Goal: Information Seeking & Learning: Learn about a topic

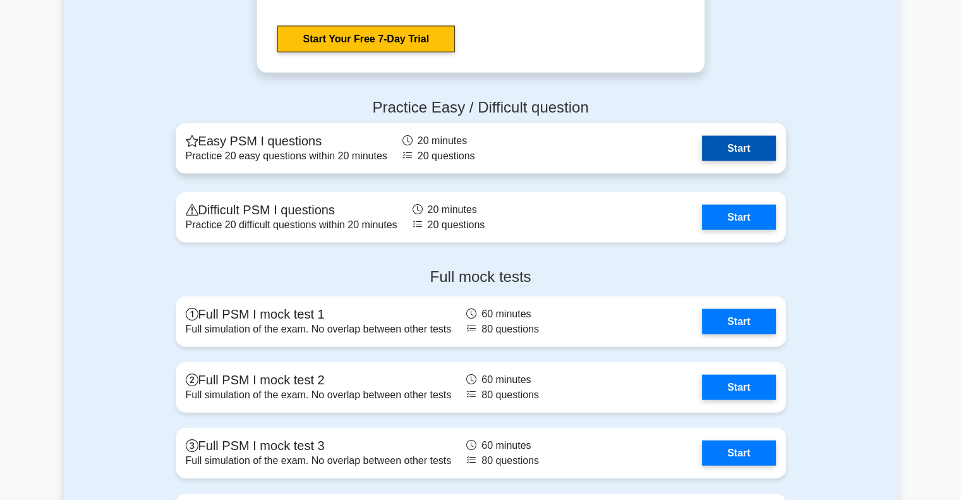
scroll to position [2730, 0]
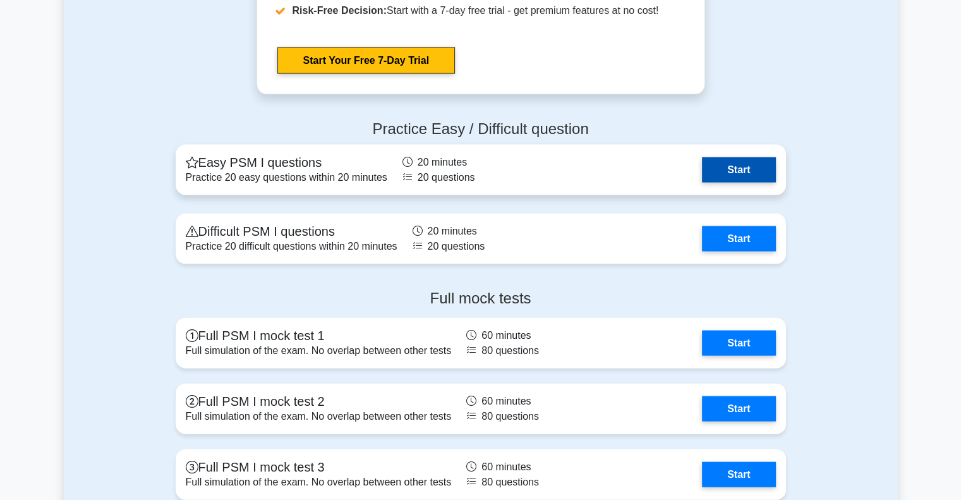
click at [738, 165] on link "Start" at bounding box center [738, 169] width 73 height 25
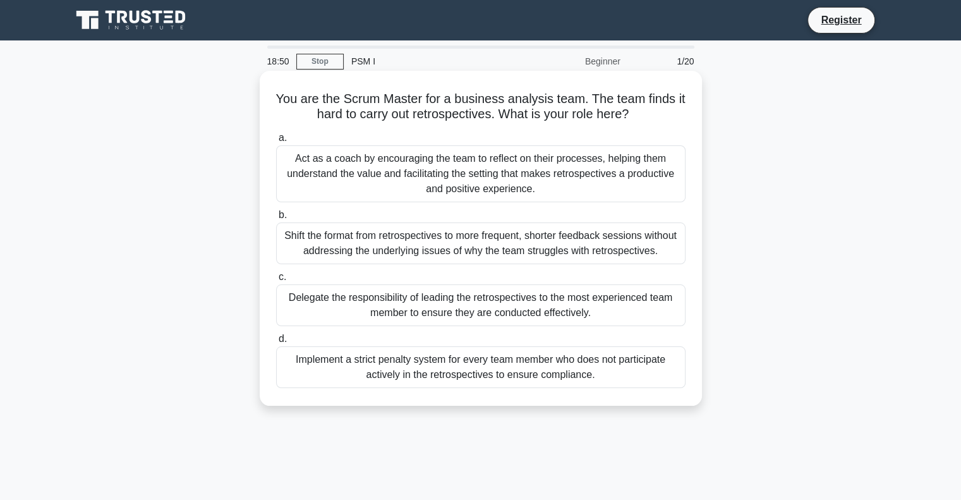
click at [549, 186] on div "Act as a coach by encouraging the team to reflect on their processes, helping t…" at bounding box center [480, 173] width 409 height 57
click at [276, 142] on input "a. Act as a coach by encouraging the team to reflect on their processes, helpin…" at bounding box center [276, 138] width 0 height 8
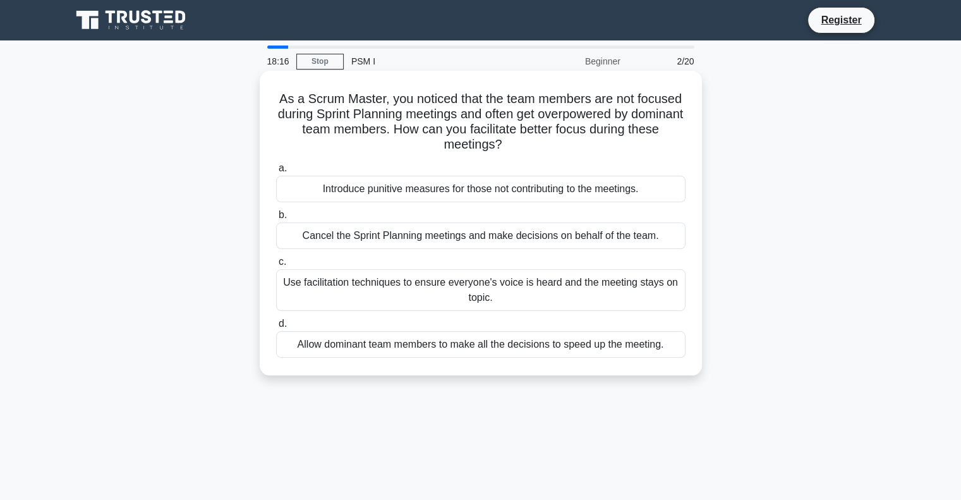
click at [554, 293] on div "Use facilitation techniques to ensure everyone's voice is heard and the meeting…" at bounding box center [480, 290] width 409 height 42
click at [276, 266] on input "c. Use facilitation techniques to ensure everyone's voice is heard and the meet…" at bounding box center [276, 262] width 0 height 8
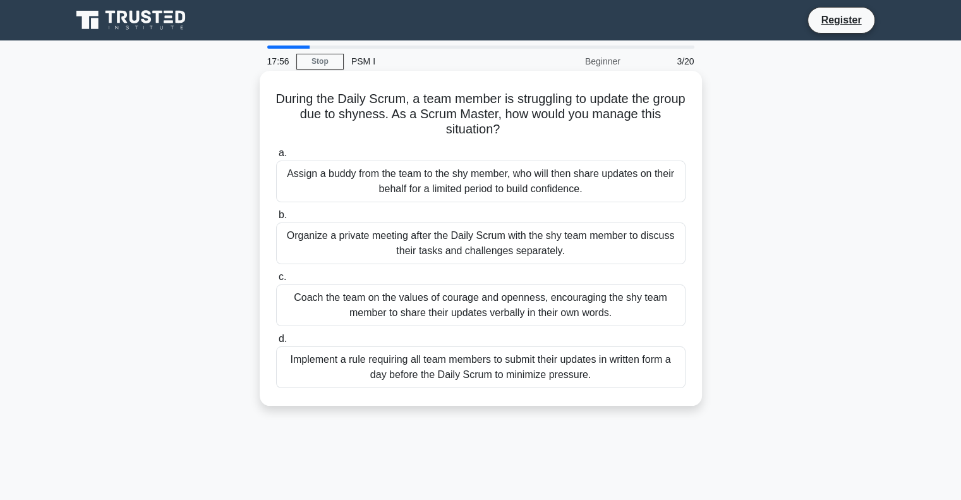
click at [507, 308] on div "Coach the team on the values of courage and openness, encouraging the shy team …" at bounding box center [480, 305] width 409 height 42
click at [276, 281] on input "c. Coach the team on the values of courage and openness, encouraging the shy te…" at bounding box center [276, 277] width 0 height 8
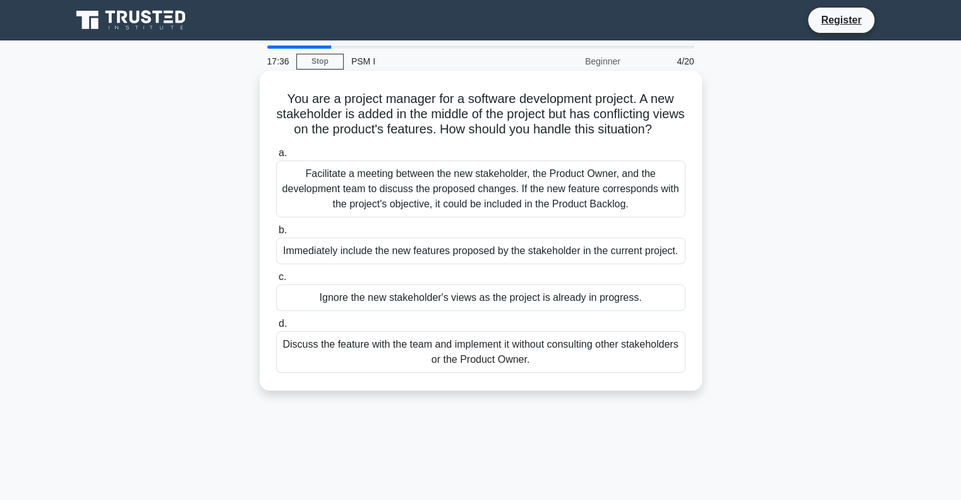
click at [495, 200] on div "Facilitate a meeting between the new stakeholder, the Product Owner, and the de…" at bounding box center [480, 188] width 409 height 57
click at [276, 157] on input "a. Facilitate a meeting between the new stakeholder, the Product Owner, and the…" at bounding box center [276, 153] width 0 height 8
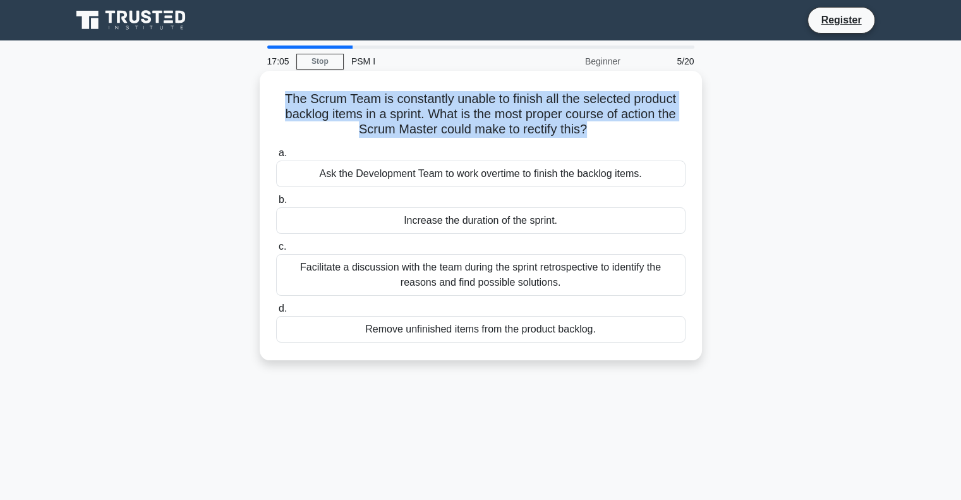
drag, startPoint x: 589, startPoint y: 130, endPoint x: 281, endPoint y: 102, distance: 309.6
click at [281, 102] on h5 "The Scrum Team is constantly unable to finish all the selected product backlog …" at bounding box center [481, 114] width 412 height 47
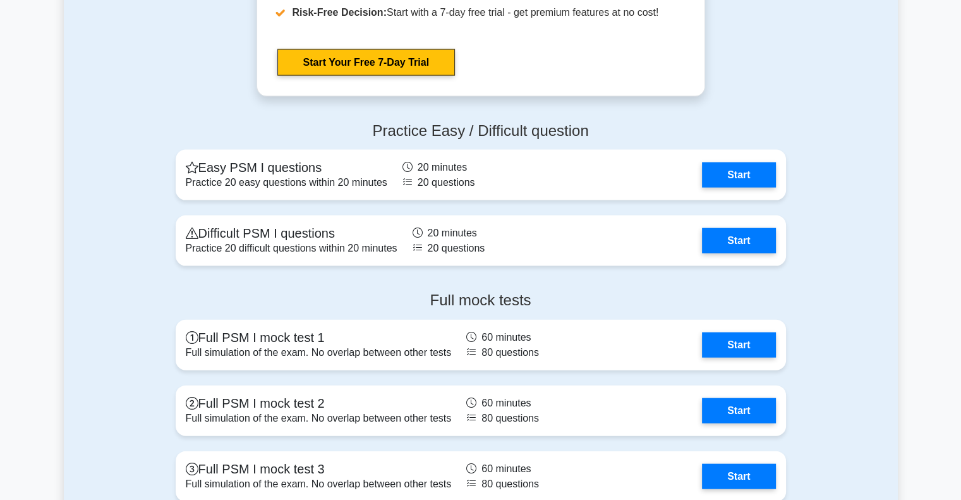
scroll to position [2730, 0]
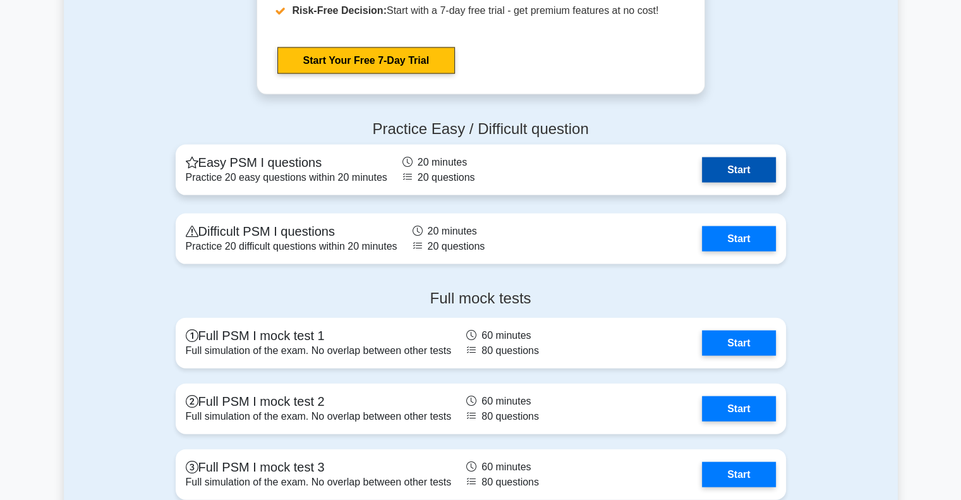
click at [720, 161] on link "Start" at bounding box center [738, 169] width 73 height 25
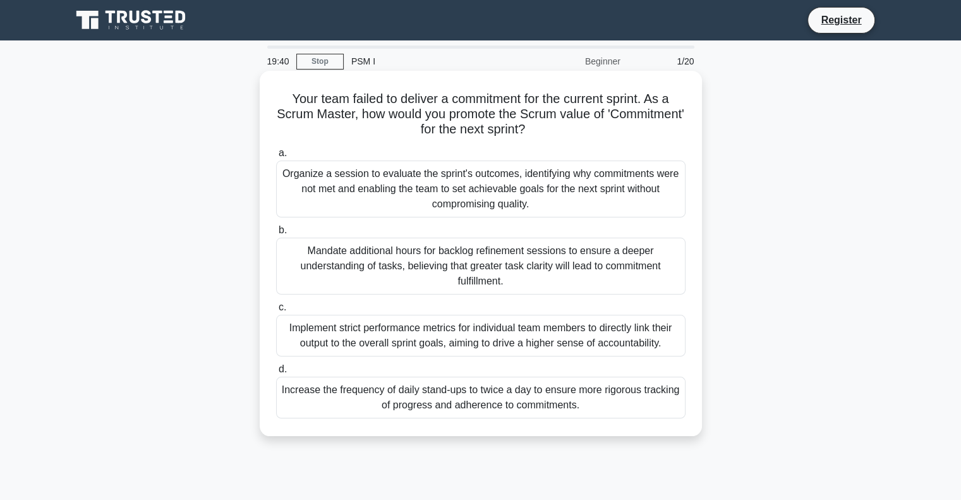
click at [586, 179] on div "Organize a session to evaluate the sprint's outcomes, identifying why commitmen…" at bounding box center [480, 188] width 409 height 57
click at [276, 157] on input "a. Organize a session to evaluate the sprint's outcomes, identifying why commit…" at bounding box center [276, 153] width 0 height 8
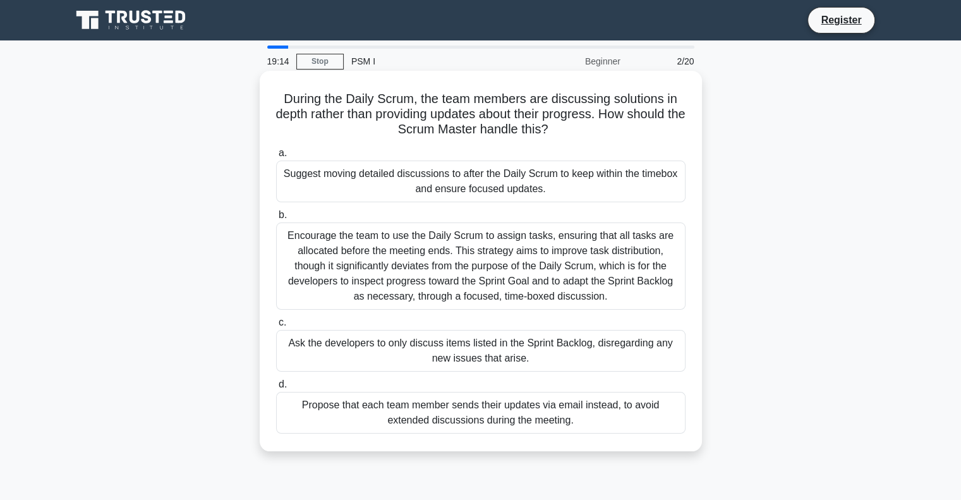
click at [579, 259] on div "Encourage the team to use the Daily Scrum to assign tasks, ensuring that all ta…" at bounding box center [480, 265] width 409 height 87
click at [276, 219] on input "b. Encourage the team to use the Daily Scrum to assign tasks, ensuring that all…" at bounding box center [276, 215] width 0 height 8
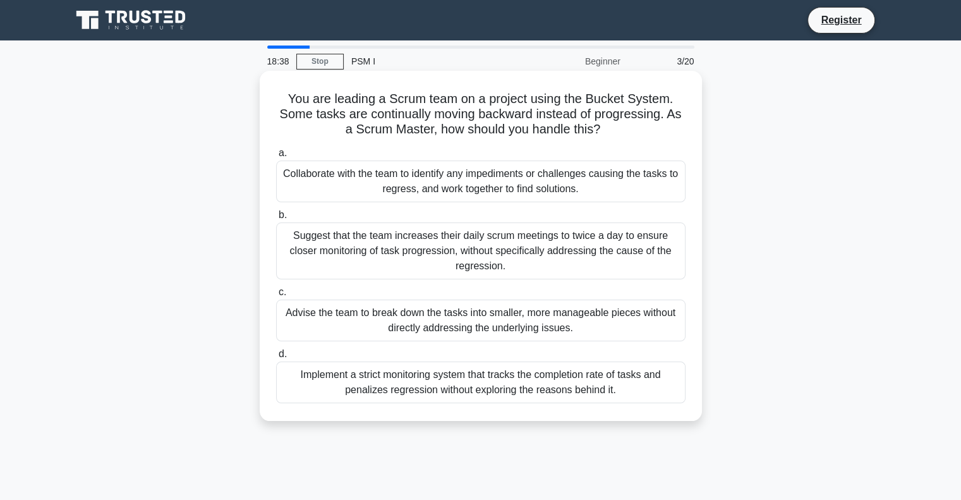
click at [543, 186] on div "Collaborate with the team to identify any impediments or challenges causing the…" at bounding box center [480, 181] width 409 height 42
click at [276, 157] on input "a. Collaborate with the team to identify any impediments or challenges causing …" at bounding box center [276, 153] width 0 height 8
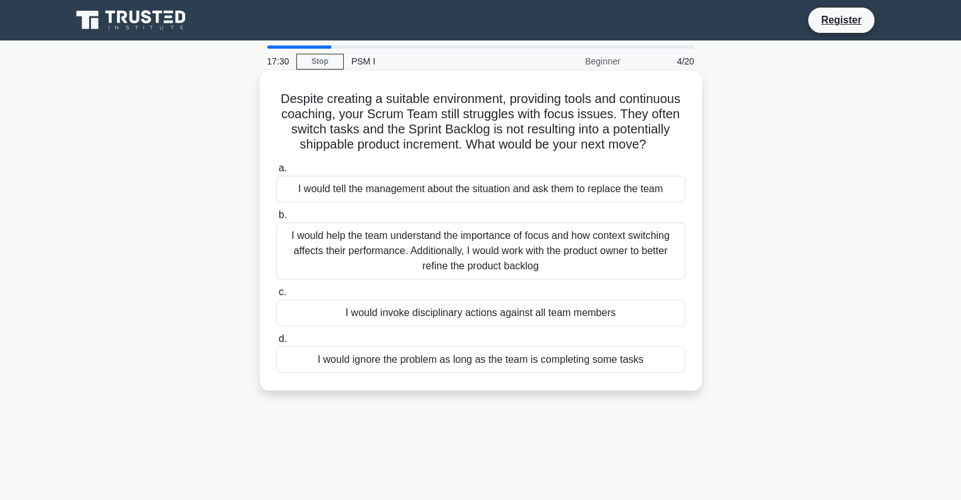
click at [532, 258] on div "I would help the team understand the importance of focus and how context switch…" at bounding box center [480, 250] width 409 height 57
click at [276, 219] on input "b. I would help the team understand the importance of focus and how context swi…" at bounding box center [276, 215] width 0 height 8
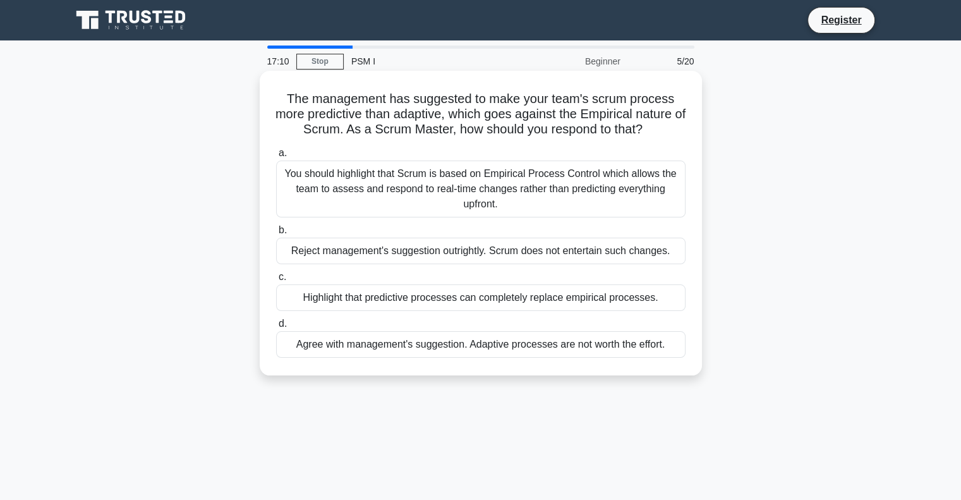
click at [514, 183] on div "You should highlight that Scrum is based on Empirical Process Control which all…" at bounding box center [480, 188] width 409 height 57
click at [276, 157] on input "a. You should highlight that Scrum is based on Empirical Process Control which …" at bounding box center [276, 153] width 0 height 8
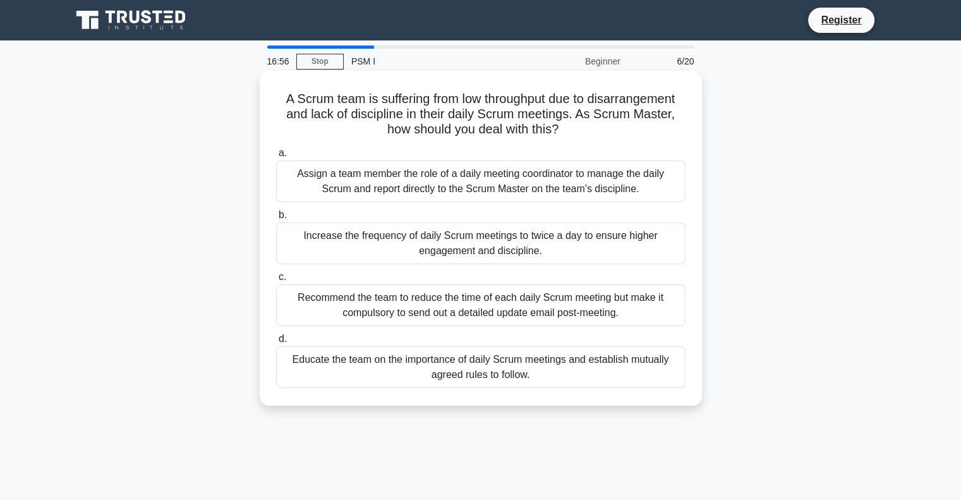
click at [483, 94] on h5 "A Scrum team is suffering from low throughput due to disarrangement and lack of…" at bounding box center [481, 114] width 412 height 47
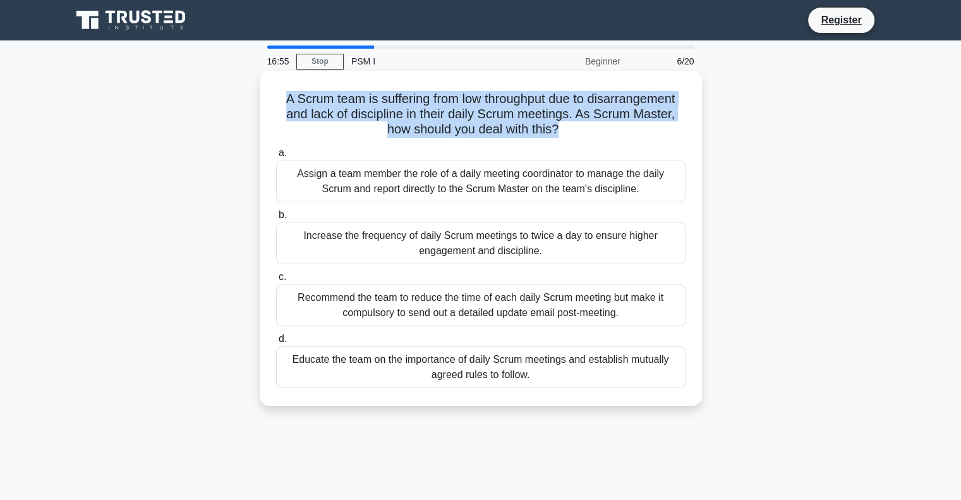
click at [483, 94] on h5 "A Scrum team is suffering from low throughput due to disarrangement and lack of…" at bounding box center [481, 114] width 412 height 47
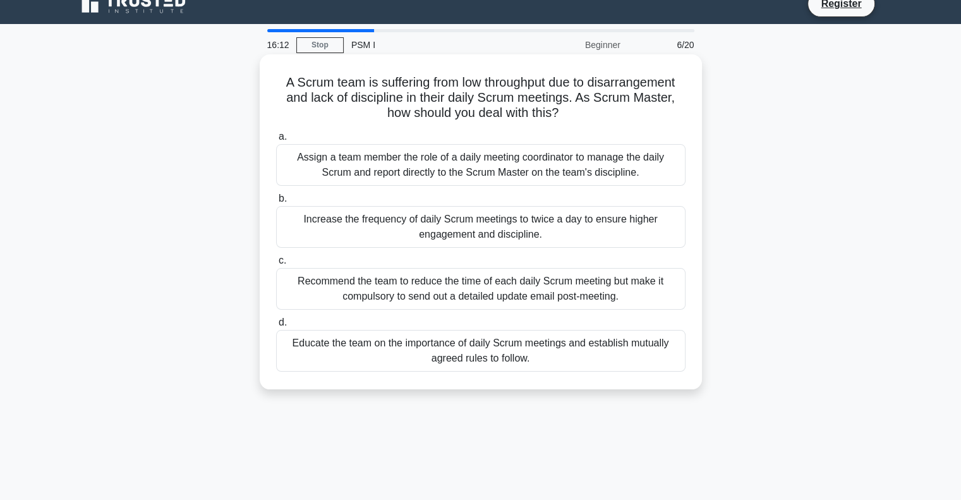
scroll to position [15, 0]
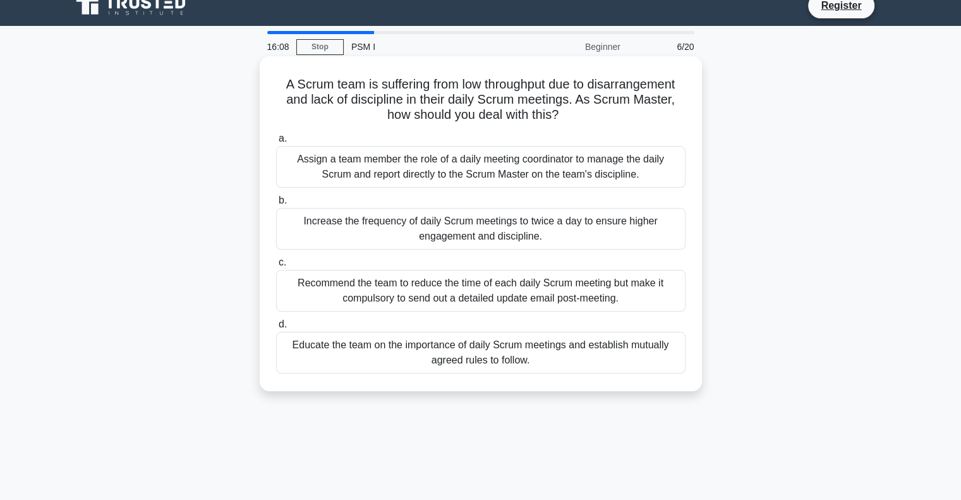
click at [470, 351] on div "Educate the team on the importance of daily Scrum meetings and establish mutual…" at bounding box center [480, 353] width 409 height 42
click at [276, 329] on input "d. Educate the team on the importance of daily Scrum meetings and establish mut…" at bounding box center [276, 324] width 0 height 8
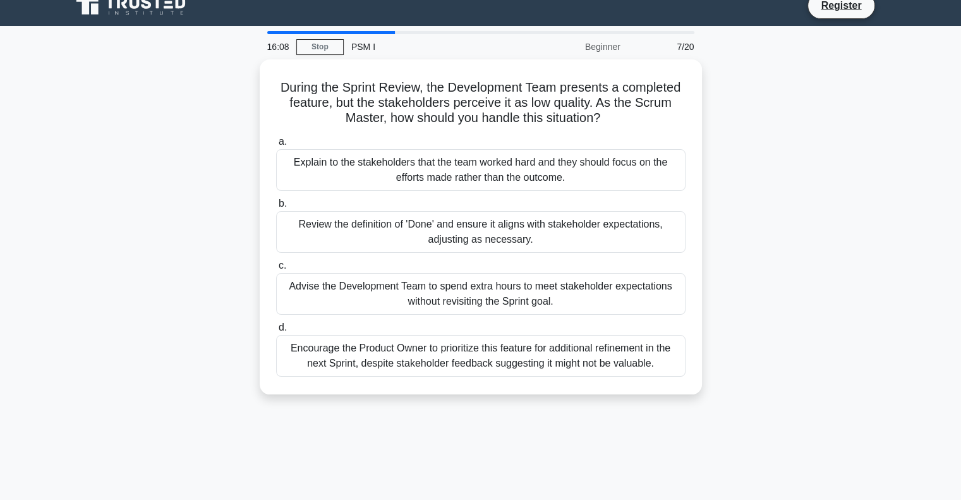
scroll to position [0, 0]
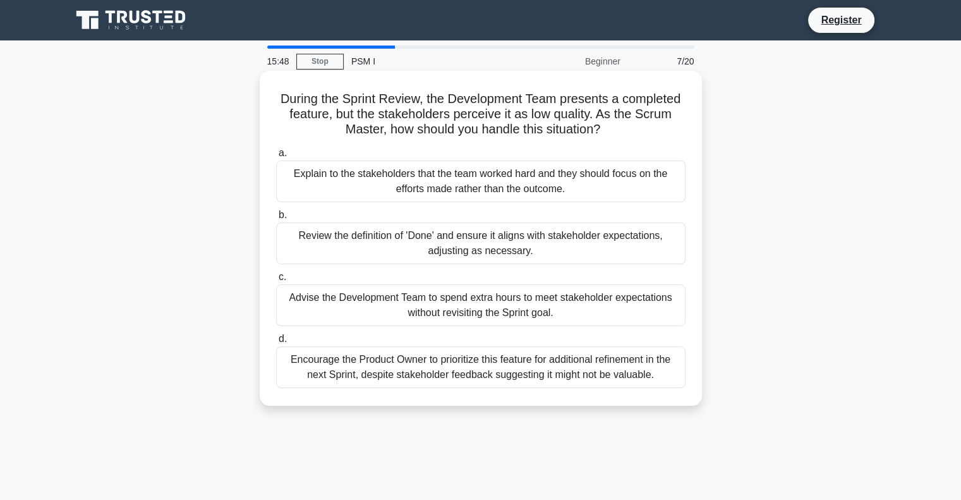
click at [451, 130] on h5 "During the Sprint Review, the Development Team presents a completed feature, bu…" at bounding box center [481, 114] width 412 height 47
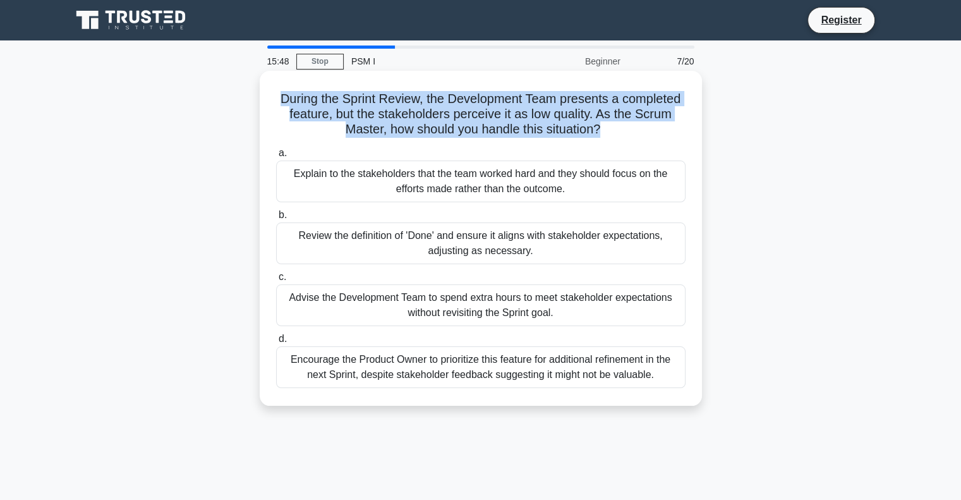
click at [451, 130] on h5 "During the Sprint Review, the Development Team presents a completed feature, bu…" at bounding box center [481, 114] width 412 height 47
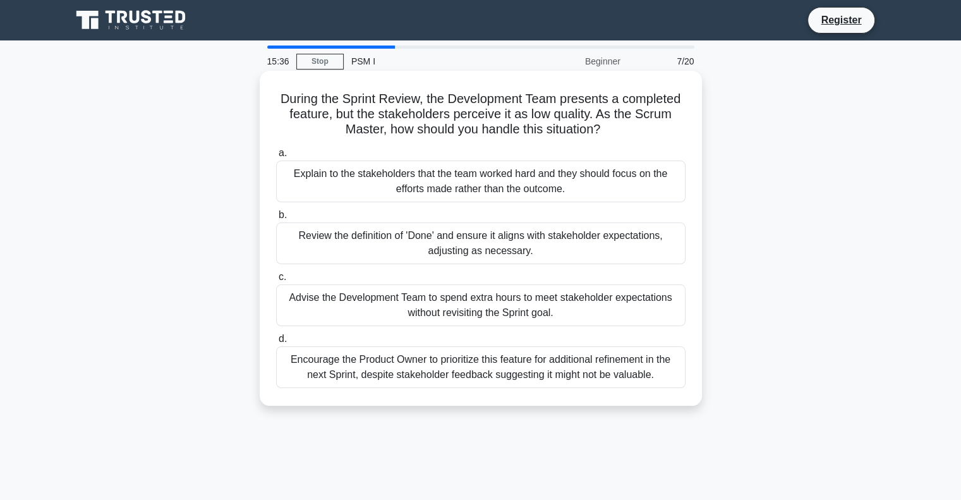
scroll to position [8, 0]
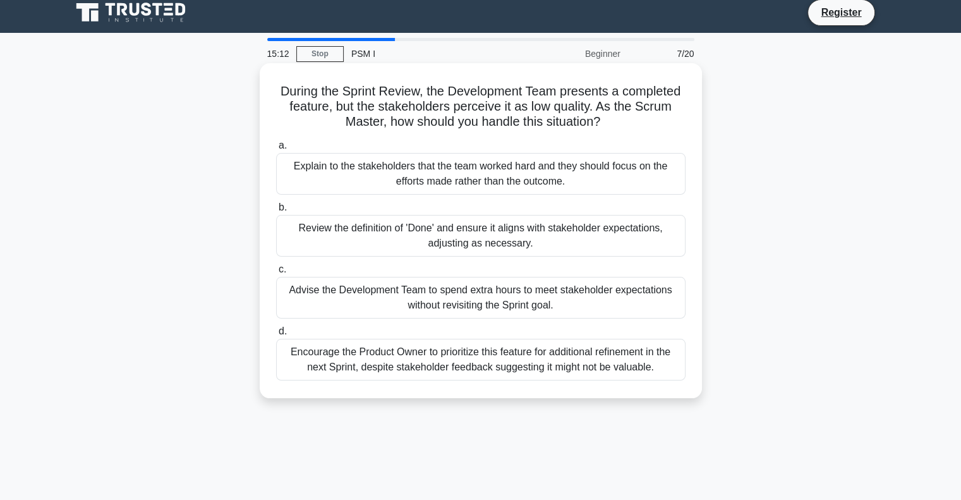
click at [484, 219] on div "Review the definition of 'Done' and ensure it aligns with stakeholder expectati…" at bounding box center [480, 236] width 409 height 42
click at [276, 212] on input "b. Review the definition of 'Done' and ensure it aligns with stakeholder expect…" at bounding box center [276, 207] width 0 height 8
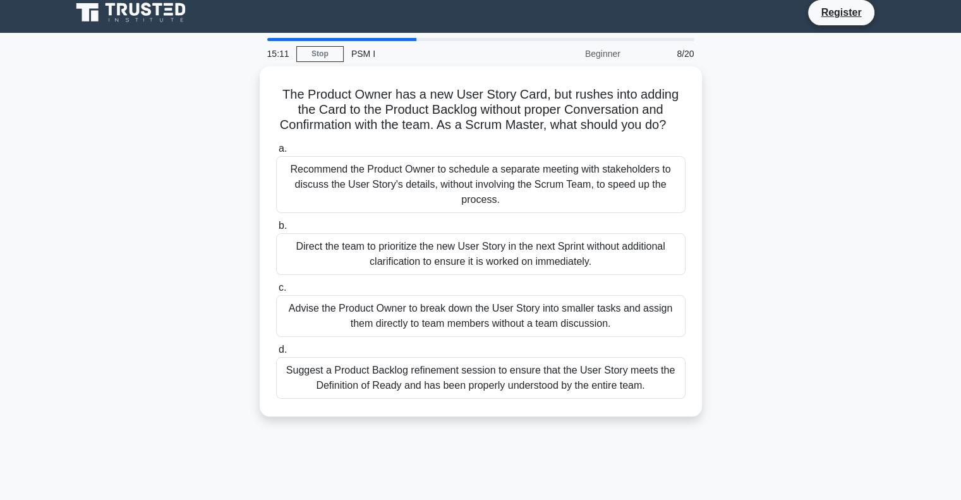
scroll to position [0, 0]
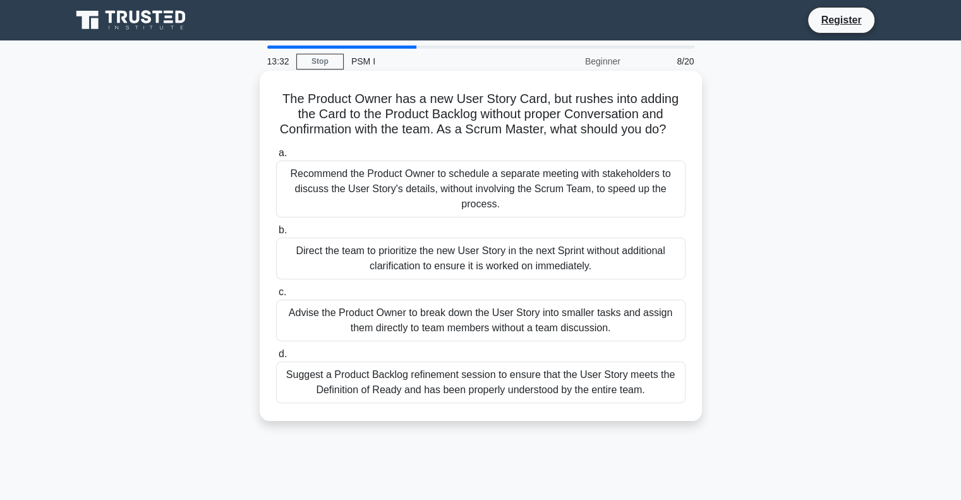
click at [516, 395] on div "Suggest a Product Backlog refinement session to ensure that the User Story meet…" at bounding box center [480, 382] width 409 height 42
click at [276, 358] on input "d. Suggest a Product Backlog refinement session to ensure that the User Story m…" at bounding box center [276, 354] width 0 height 8
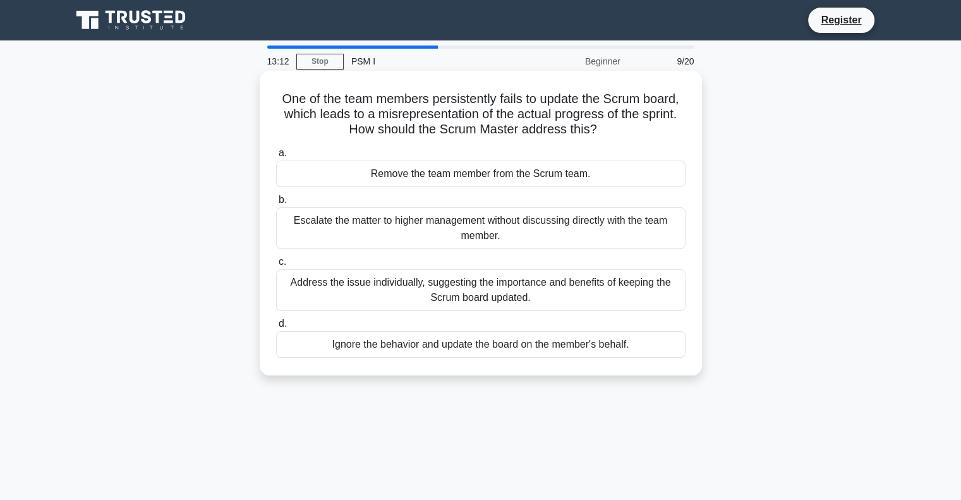
click at [574, 291] on div "Address the issue individually, suggesting the importance and benefits of keepi…" at bounding box center [480, 290] width 409 height 42
click at [276, 266] on input "c. Address the issue individually, suggesting the importance and benefits of ke…" at bounding box center [276, 262] width 0 height 8
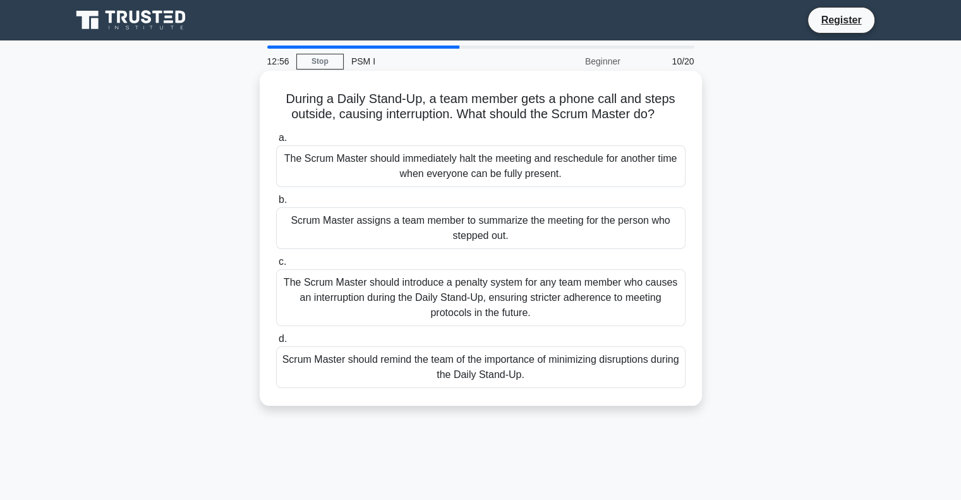
click at [406, 375] on div "Scrum Master should remind the team of the importance of minimizing disruptions…" at bounding box center [480, 367] width 409 height 42
click at [276, 343] on input "d. Scrum Master should remind the team of the importance of minimizing disrupti…" at bounding box center [276, 339] width 0 height 8
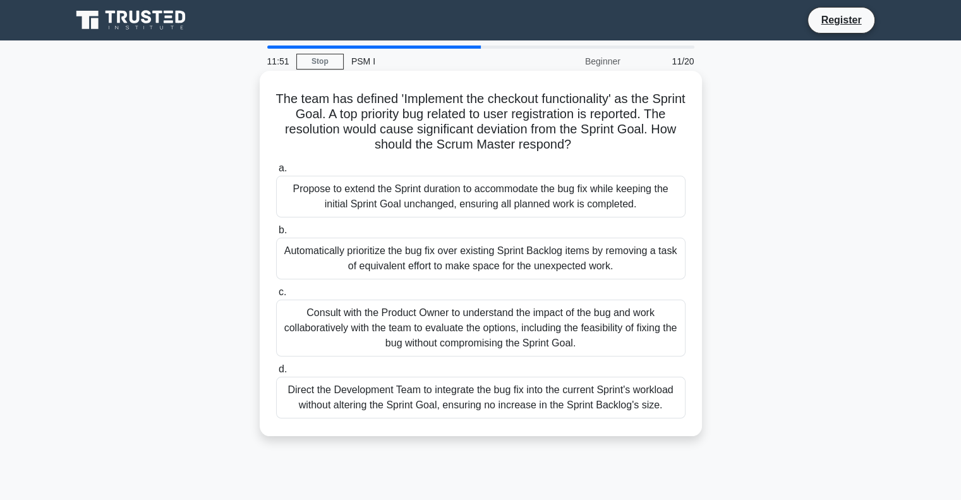
click at [482, 329] on div "Consult with the Product Owner to understand the impact of the bug and work col…" at bounding box center [480, 328] width 409 height 57
click at [276, 296] on input "c. Consult with the Product Owner to understand the impact of the bug and work …" at bounding box center [276, 292] width 0 height 8
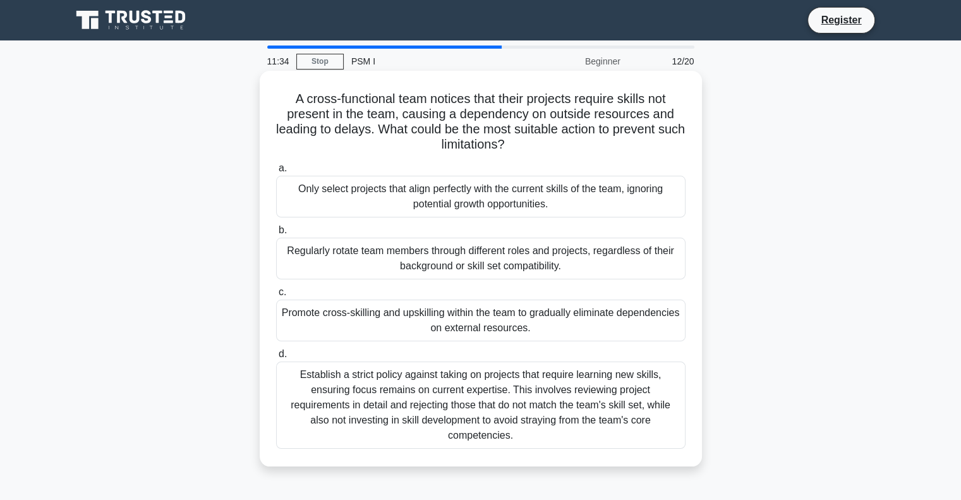
click at [481, 145] on h5 "A cross-functional team notices that their projects require skills not present …" at bounding box center [481, 122] width 412 height 62
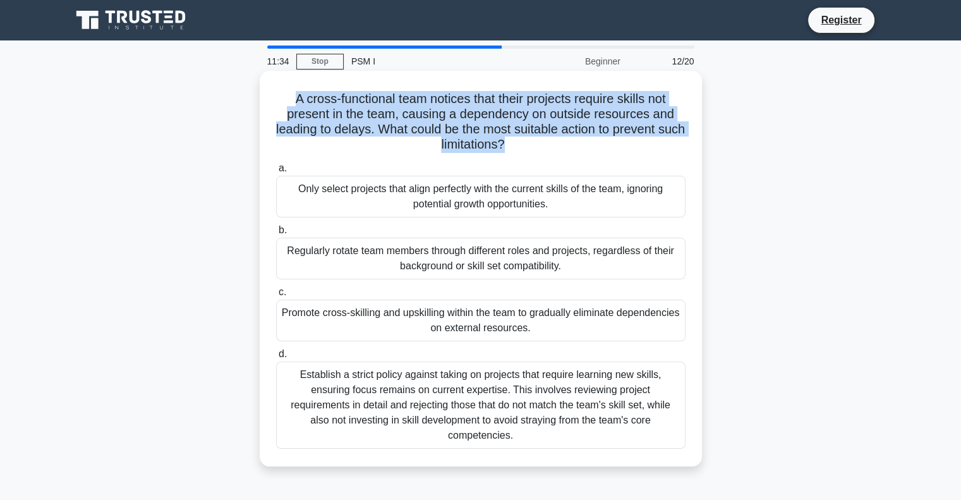
click at [481, 145] on h5 "A cross-functional team notices that their projects require skills not present …" at bounding box center [481, 122] width 412 height 62
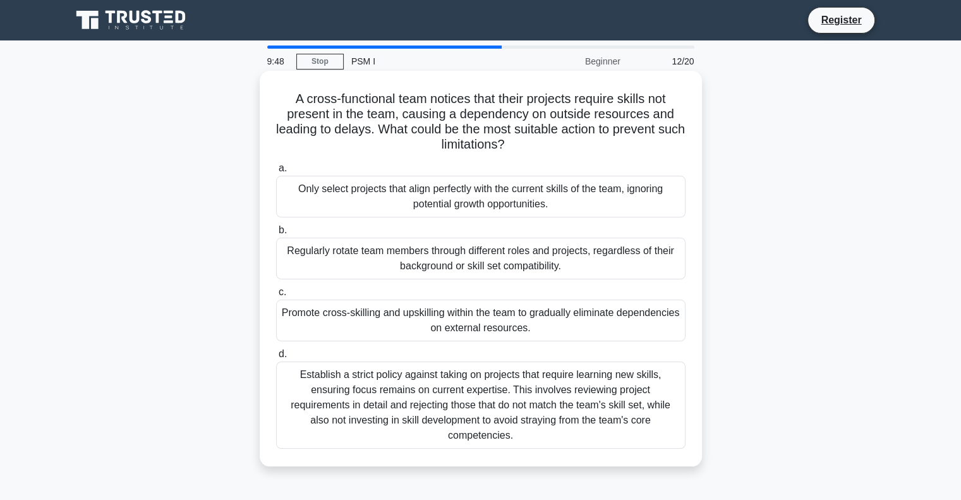
click at [507, 319] on div "Promote cross-skilling and upskilling within the team to gradually eliminate de…" at bounding box center [480, 321] width 409 height 42
click at [276, 296] on input "c. Promote cross-skilling and upskilling within the team to gradually eliminate…" at bounding box center [276, 292] width 0 height 8
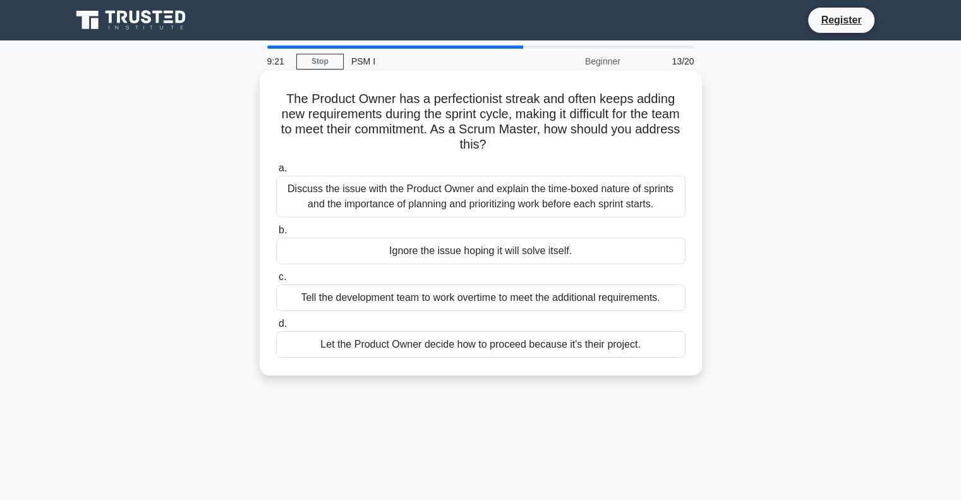
click at [471, 186] on div "Discuss the issue with the Product Owner and explain the time-boxed nature of s…" at bounding box center [480, 197] width 409 height 42
click at [276, 173] on input "a. Discuss the issue with the Product Owner and explain the time-boxed nature o…" at bounding box center [276, 168] width 0 height 8
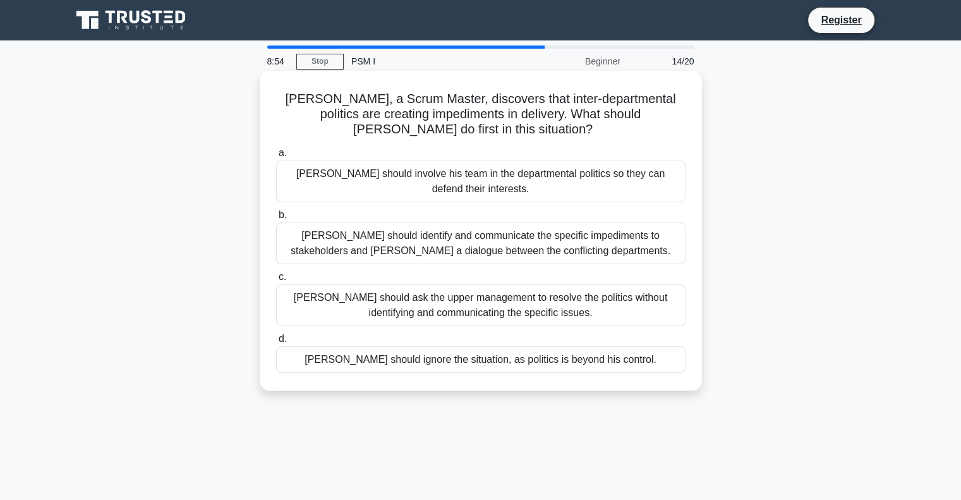
click at [484, 237] on div "Richard should identify and communicate the specific impediments to stakeholder…" at bounding box center [480, 243] width 409 height 42
click at [276, 219] on input "b. Richard should identify and communicate the specific impediments to stakehol…" at bounding box center [276, 215] width 0 height 8
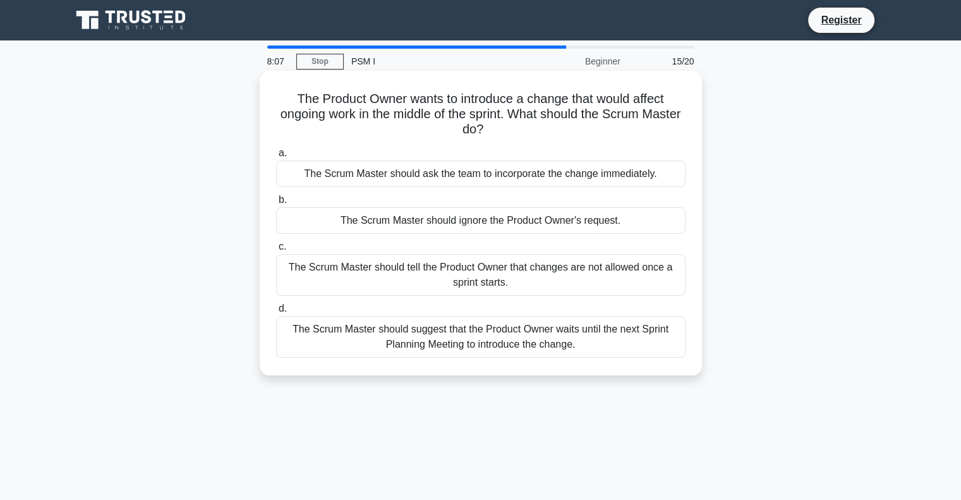
click at [502, 351] on div "The Scrum Master should suggest that the Product Owner waits until the next Spr…" at bounding box center [480, 337] width 409 height 42
click at [276, 313] on input "d. The Scrum Master should suggest that the Product Owner waits until the next …" at bounding box center [276, 309] width 0 height 8
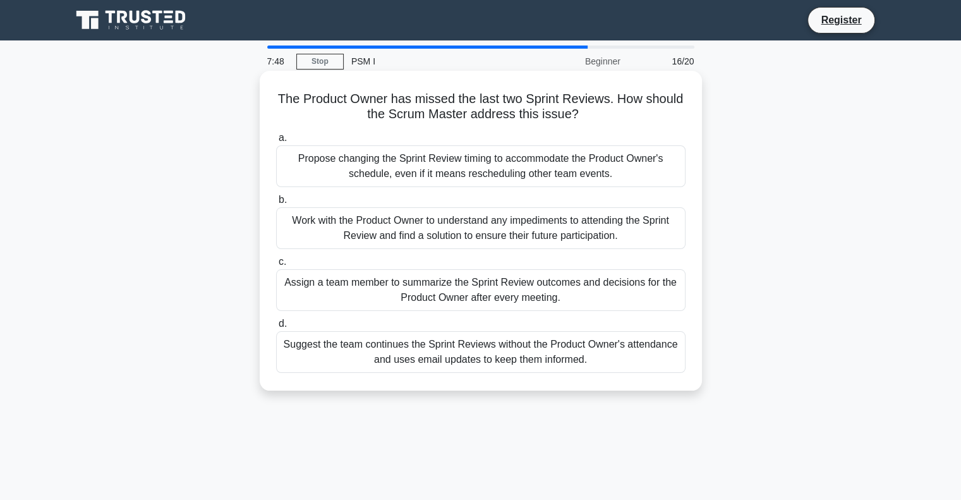
click at [431, 235] on div "Work with the Product Owner to understand any impediments to attending the Spri…" at bounding box center [480, 228] width 409 height 42
click at [276, 204] on input "b. Work with the Product Owner to understand any impediments to attending the S…" at bounding box center [276, 200] width 0 height 8
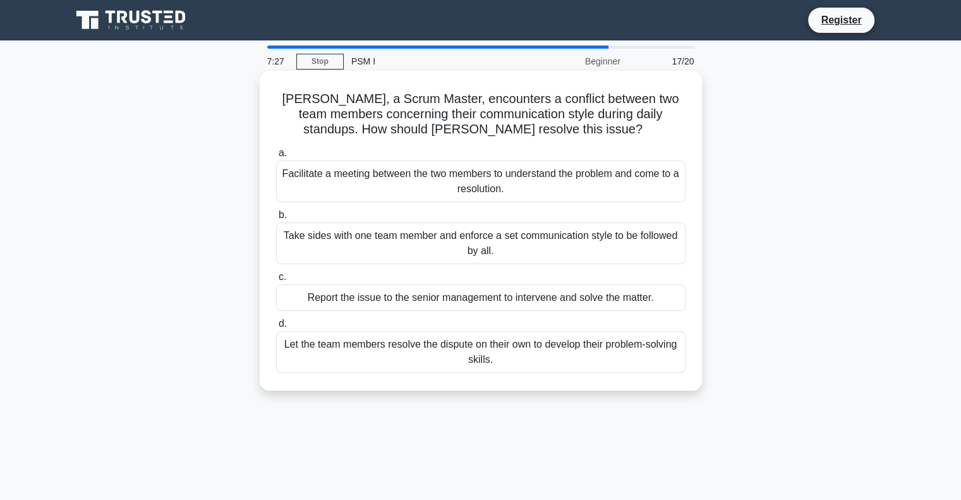
click at [483, 344] on div "Let the team members resolve the dispute on their own to develop their problem-…" at bounding box center [480, 352] width 409 height 42
click at [276, 328] on input "d. Let the team members resolve the dispute on their own to develop their probl…" at bounding box center [276, 324] width 0 height 8
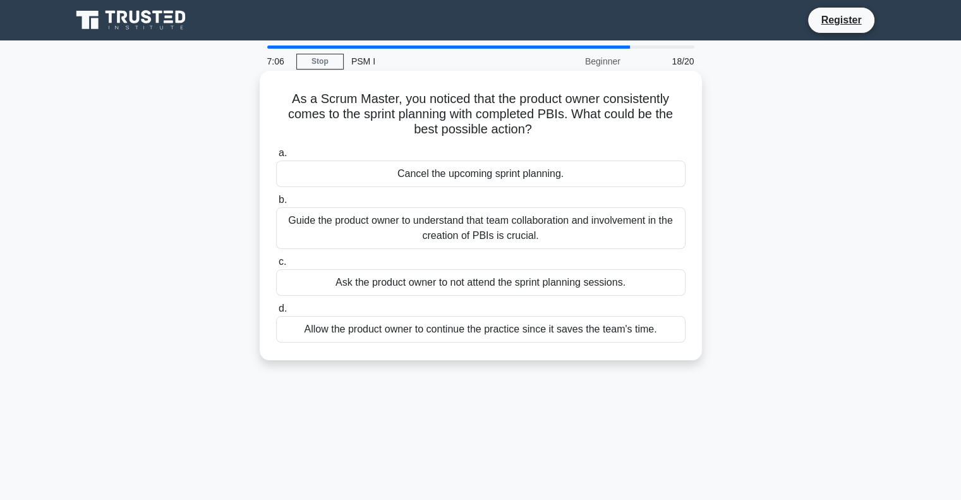
click at [508, 229] on div "Guide the product owner to understand that team collaboration and involvement i…" at bounding box center [480, 228] width 409 height 42
click at [276, 204] on input "b. Guide the product owner to understand that team collaboration and involvemen…" at bounding box center [276, 200] width 0 height 8
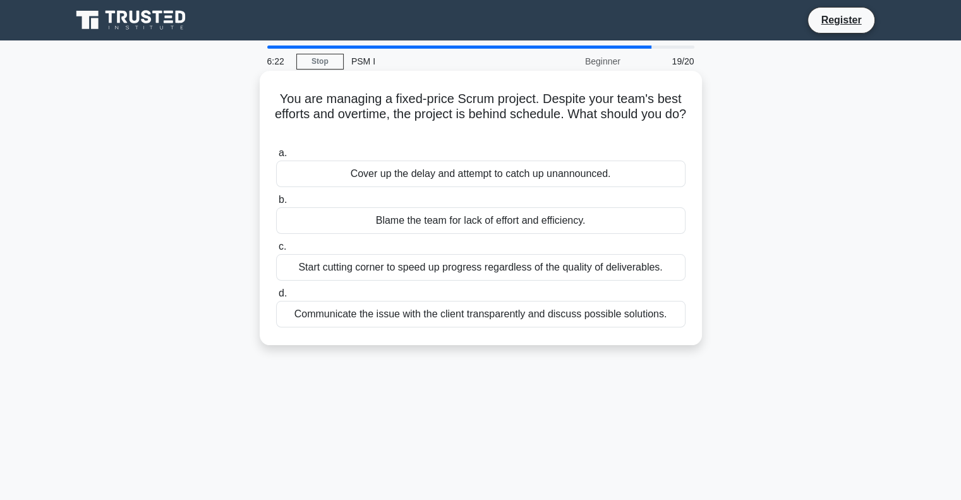
click at [488, 313] on div "Communicate the issue with the client transparently and discuss possible soluti…" at bounding box center [480, 314] width 409 height 27
click at [276, 298] on input "d. Communicate the issue with the client transparently and discuss possible sol…" at bounding box center [276, 293] width 0 height 8
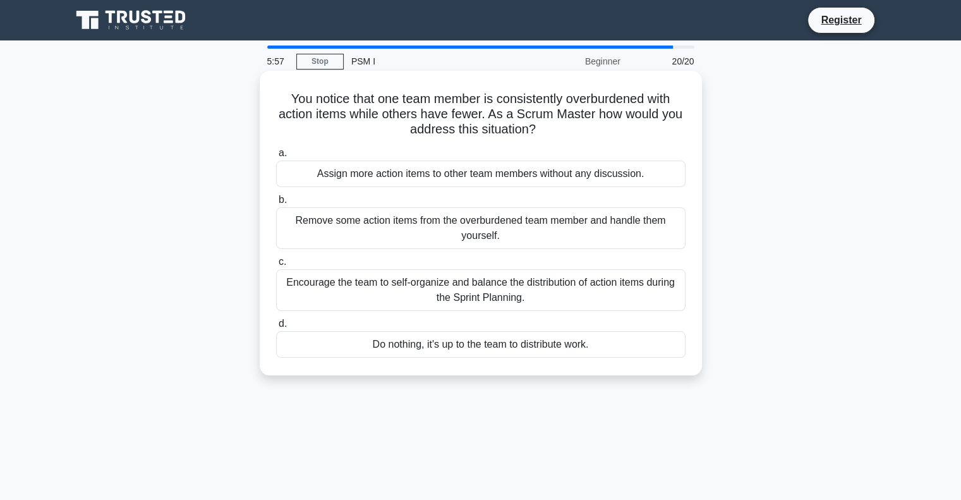
click at [487, 289] on div "Encourage the team to self-organize and balance the distribution of action item…" at bounding box center [480, 290] width 409 height 42
click at [276, 266] on input "c. Encourage the team to self-organize and balance the distribution of action i…" at bounding box center [276, 262] width 0 height 8
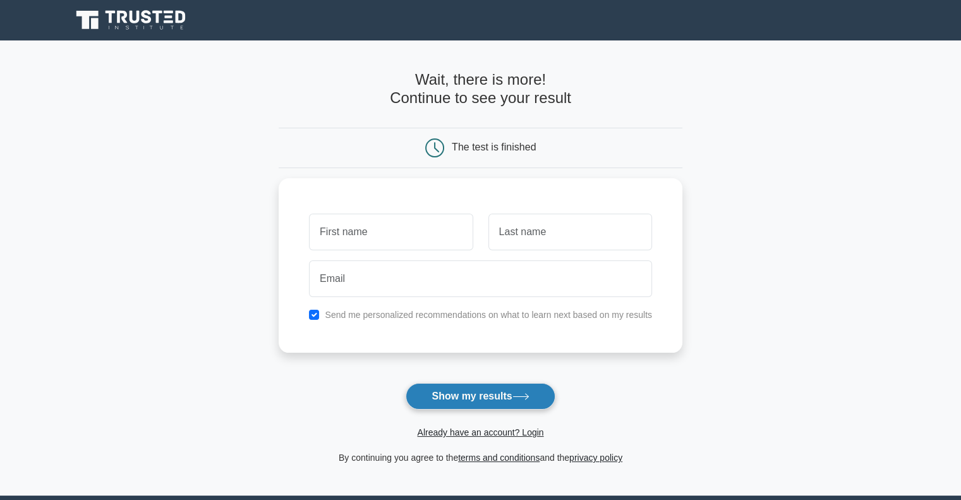
click at [451, 398] on button "Show my results" at bounding box center [480, 396] width 149 height 27
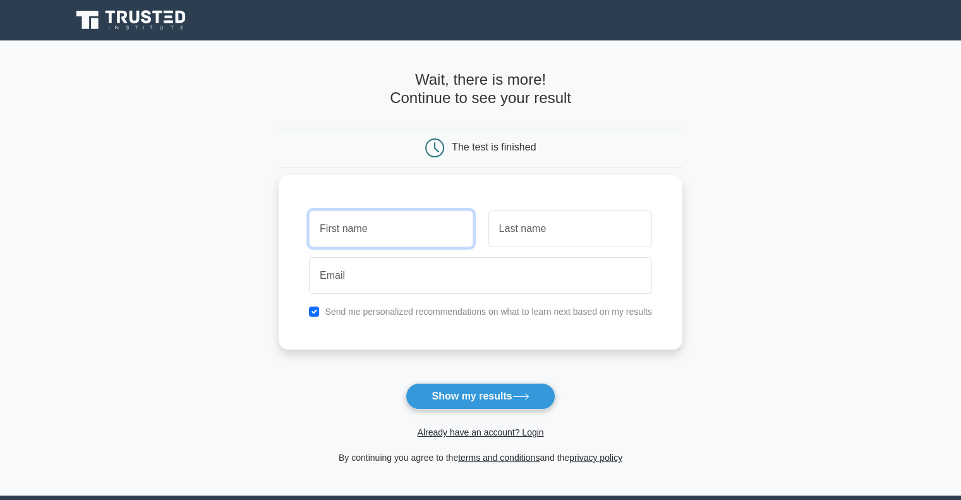
click at [370, 228] on input "text" at bounding box center [391, 228] width 164 height 37
type input "Mahnoor"
click at [517, 226] on input "text" at bounding box center [570, 228] width 164 height 37
type input "Waseem"
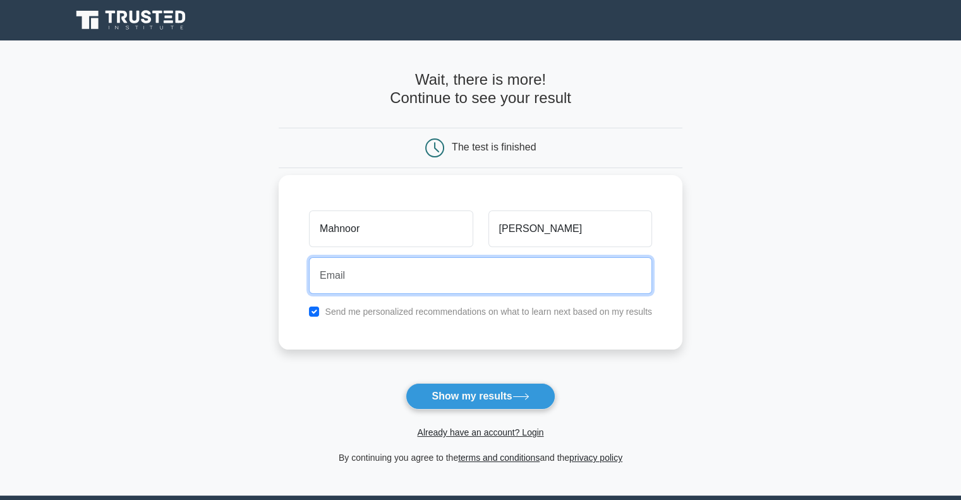
click at [512, 271] on input "email" at bounding box center [480, 275] width 343 height 37
type input "m.waseem@4dmagic.pk"
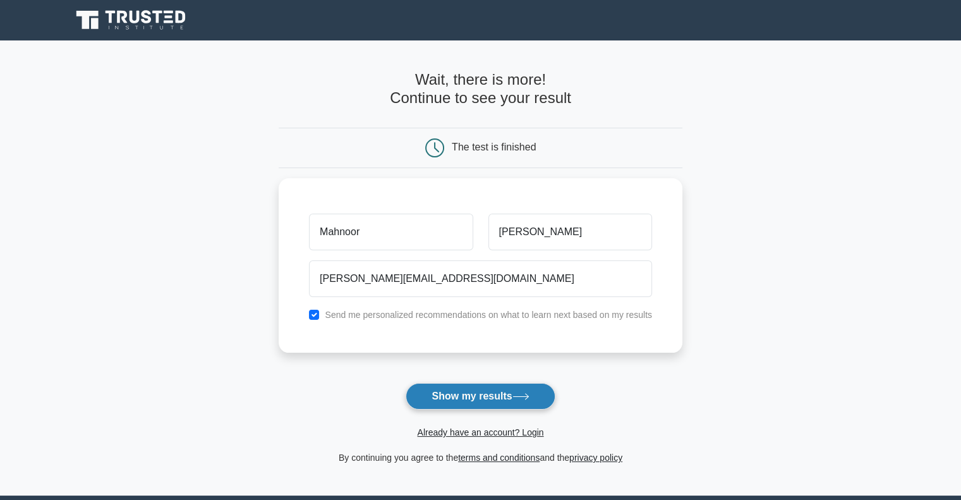
click at [457, 399] on button "Show my results" at bounding box center [480, 396] width 149 height 27
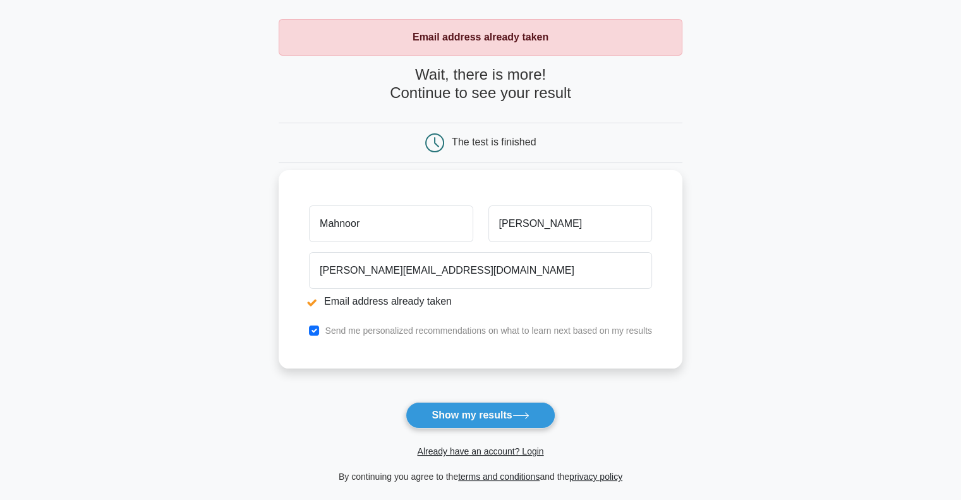
scroll to position [35, 0]
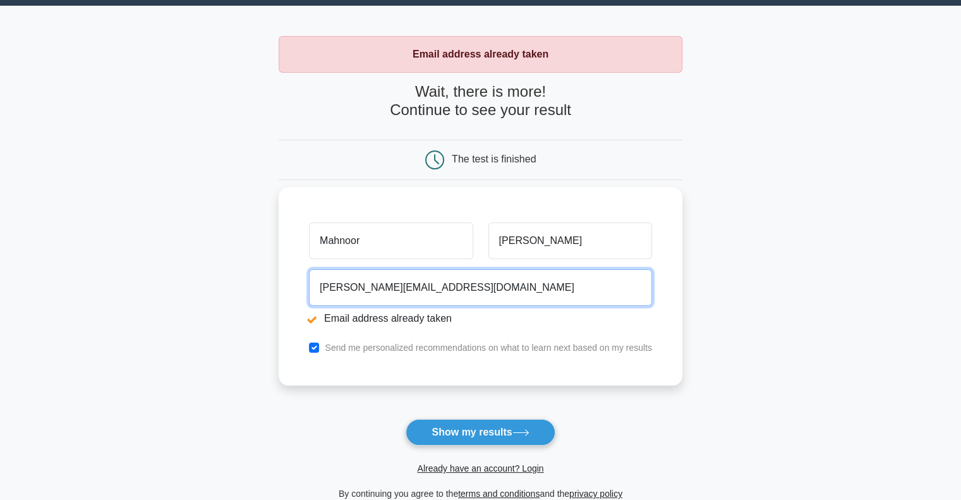
click at [442, 288] on input "[PERSON_NAME][EMAIL_ADDRESS][DOMAIN_NAME]" at bounding box center [480, 287] width 343 height 37
click at [434, 287] on input "[PERSON_NAME][EMAIL_ADDRESS][DOMAIN_NAME]" at bounding box center [480, 287] width 343 height 37
type input "[EMAIL_ADDRESS][DOMAIN_NAME]"
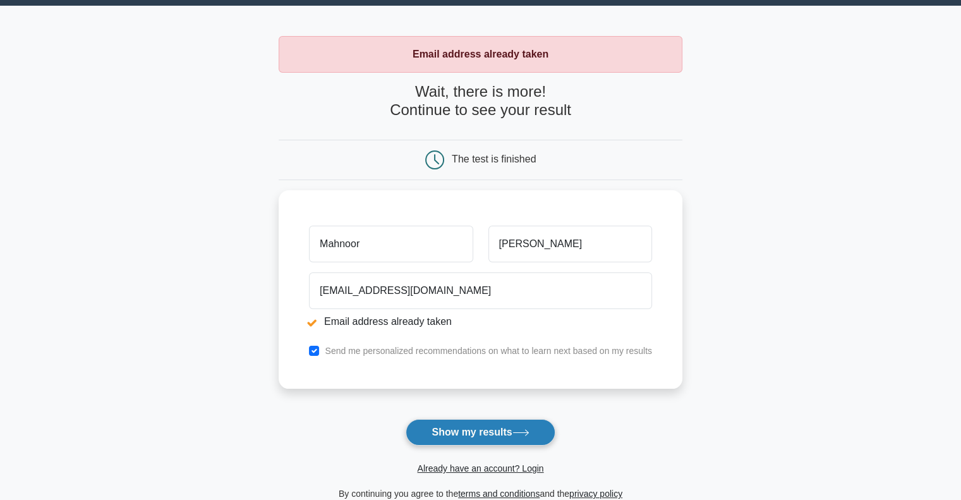
click at [468, 433] on button "Show my results" at bounding box center [480, 432] width 149 height 27
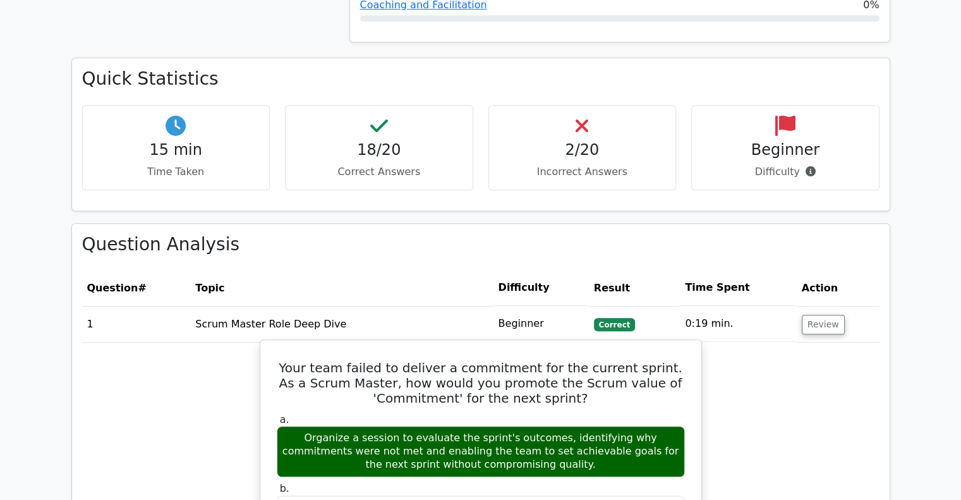
scroll to position [1081, 0]
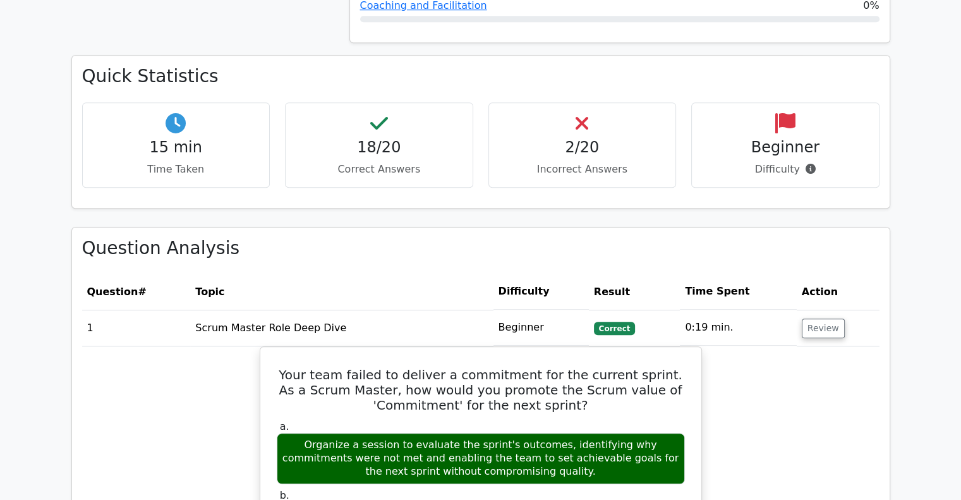
click at [553, 162] on p "Incorrect Answers" at bounding box center [582, 169] width 167 height 15
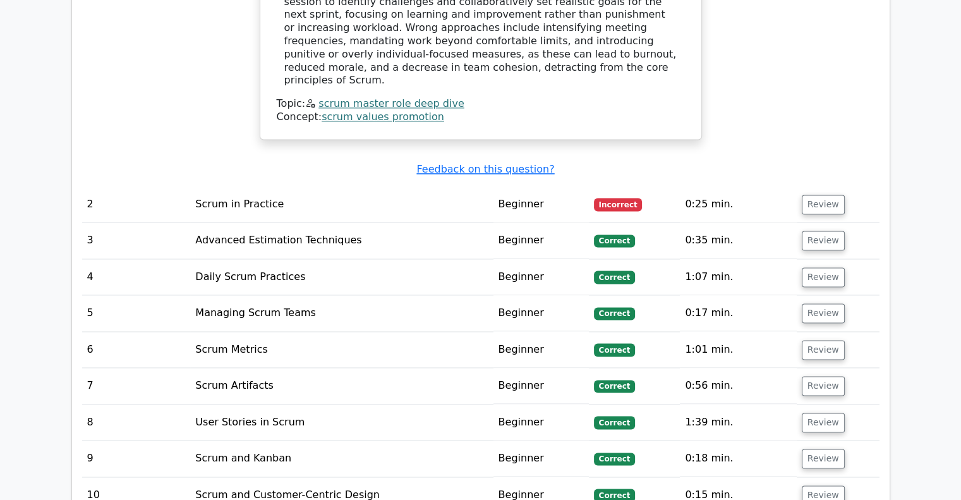
scroll to position [1846, 0]
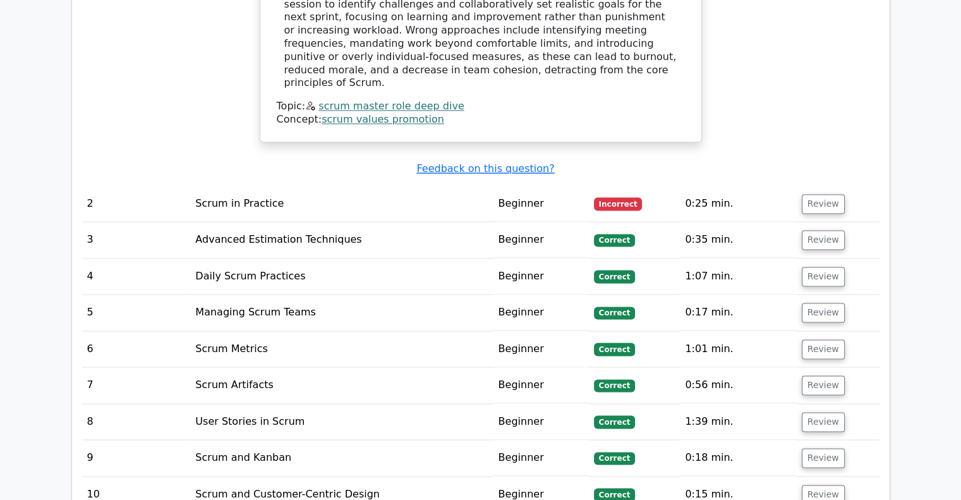
click at [242, 186] on td "Scrum in Practice" at bounding box center [341, 204] width 303 height 36
click at [823, 194] on button "Review" at bounding box center [823, 204] width 43 height 20
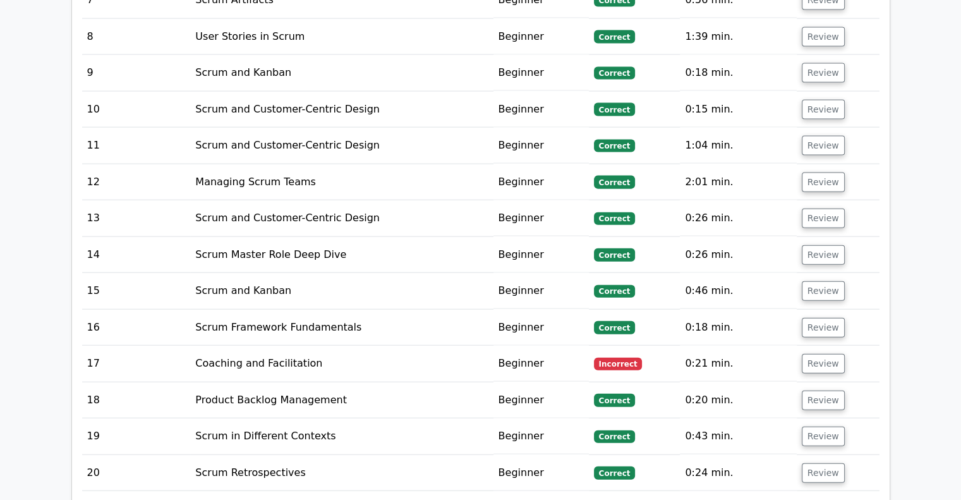
scroll to position [2854, 0]
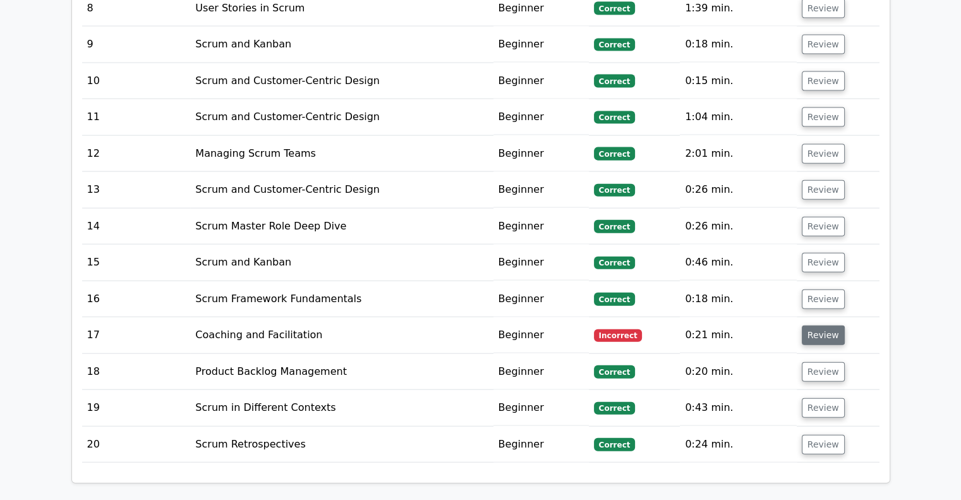
click at [815, 325] on button "Review" at bounding box center [823, 335] width 43 height 20
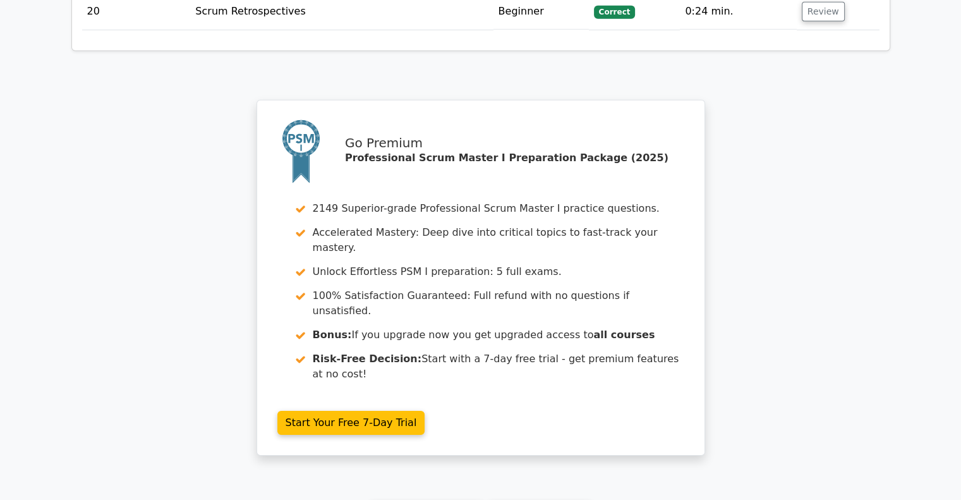
scroll to position [3928, 0]
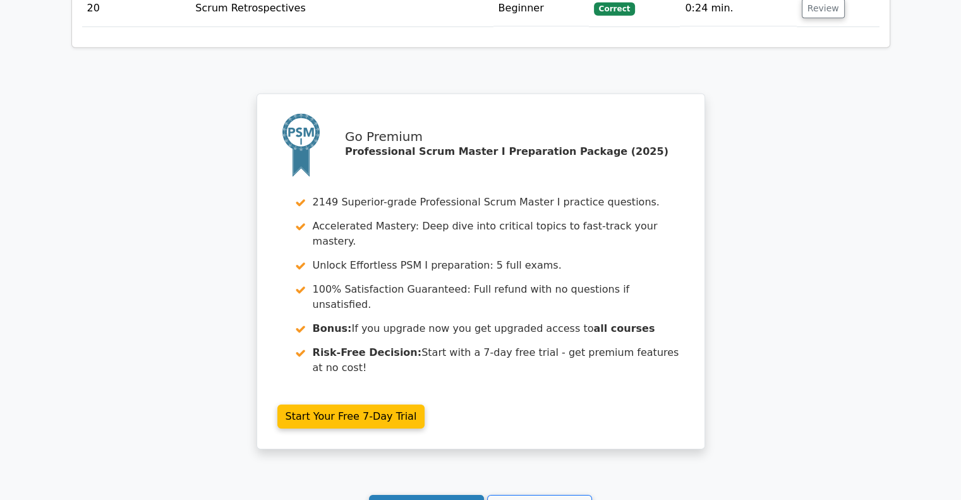
click at [403, 495] on link "Continue practicing" at bounding box center [427, 507] width 116 height 24
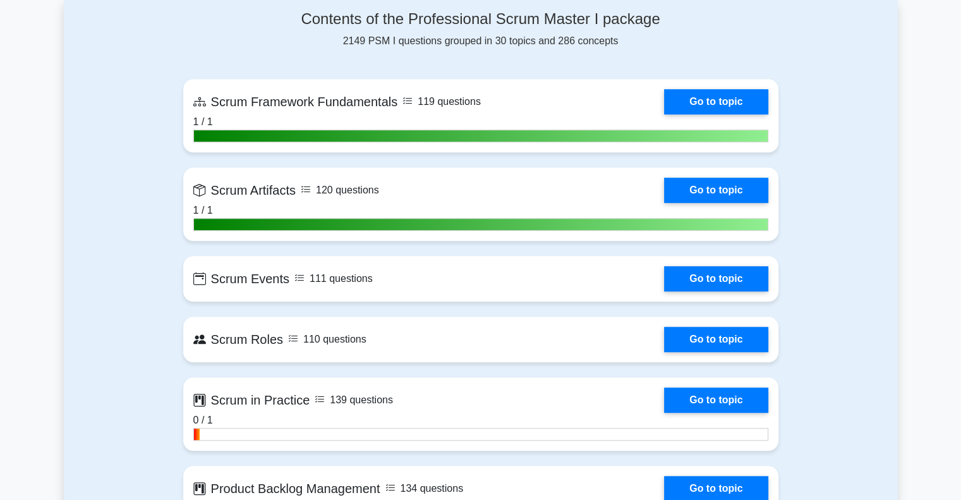
scroll to position [893, 0]
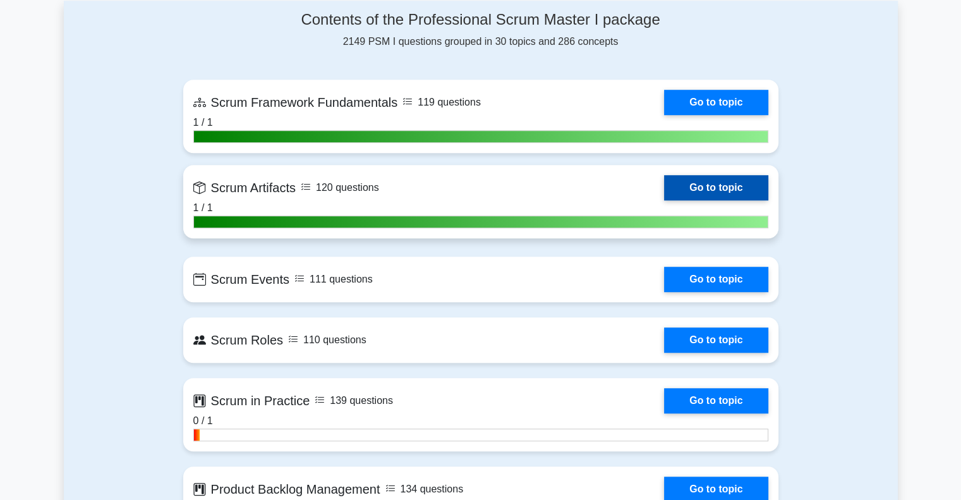
click at [696, 190] on link "Go to topic" at bounding box center [716, 187] width 104 height 25
